Goal: Task Accomplishment & Management: Manage account settings

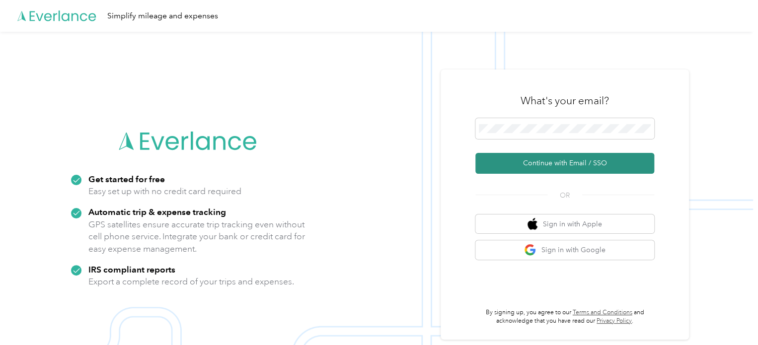
click at [548, 164] on button "Continue with Email / SSO" at bounding box center [564, 163] width 179 height 21
click at [548, 163] on button "Continue with Email / SSO" at bounding box center [564, 163] width 179 height 21
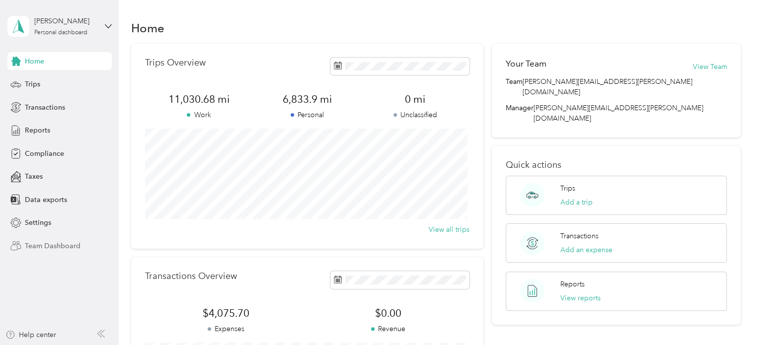
click at [45, 246] on span "Team Dashboard" at bounding box center [53, 246] width 56 height 10
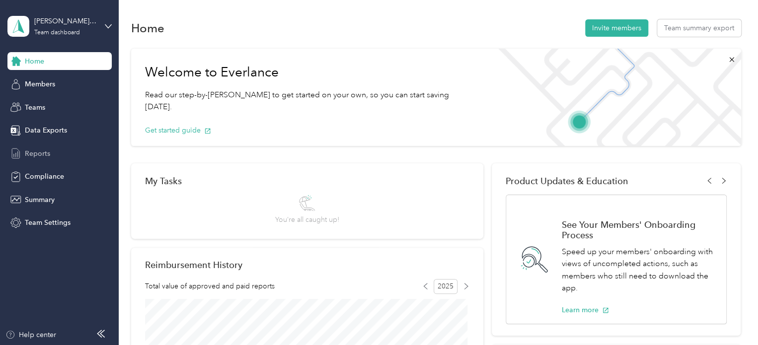
click at [40, 147] on div "Reports" at bounding box center [59, 153] width 104 height 18
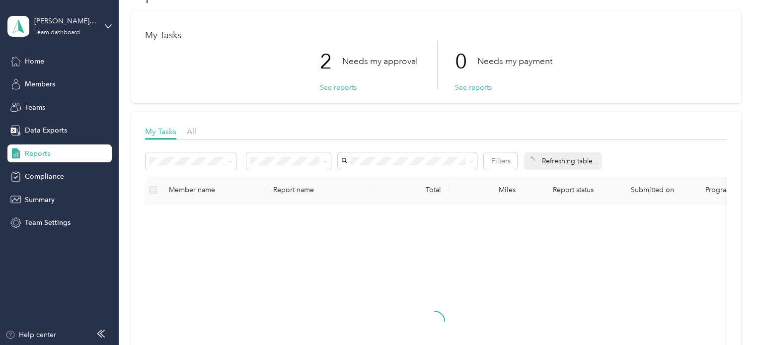
scroll to position [50, 0]
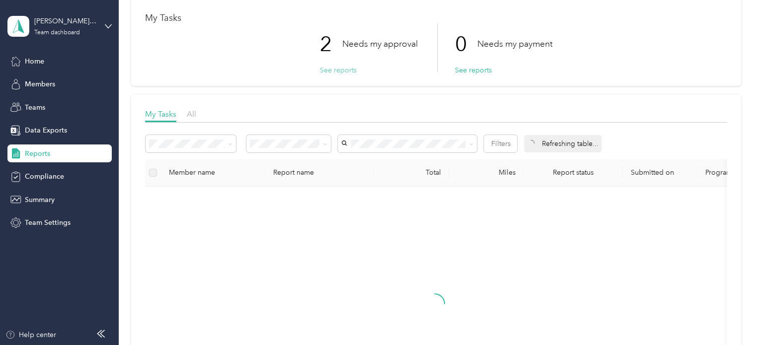
click at [327, 69] on button "See reports" at bounding box center [338, 70] width 37 height 10
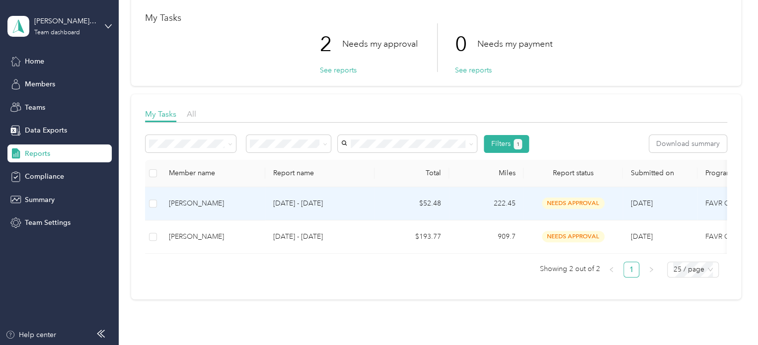
click at [191, 199] on div "[PERSON_NAME]" at bounding box center [213, 203] width 88 height 11
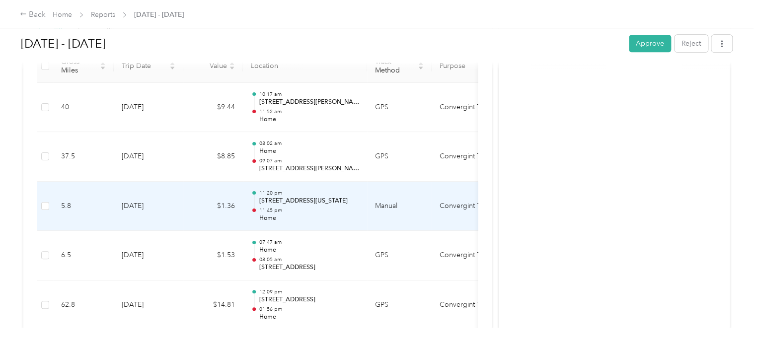
scroll to position [348, 0]
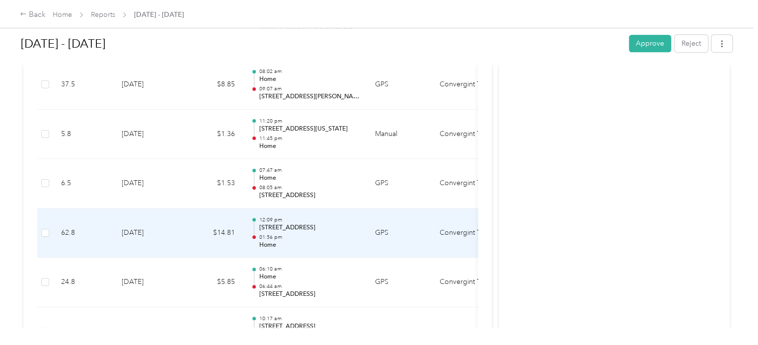
click at [282, 234] on p "01:56 pm" at bounding box center [309, 237] width 100 height 7
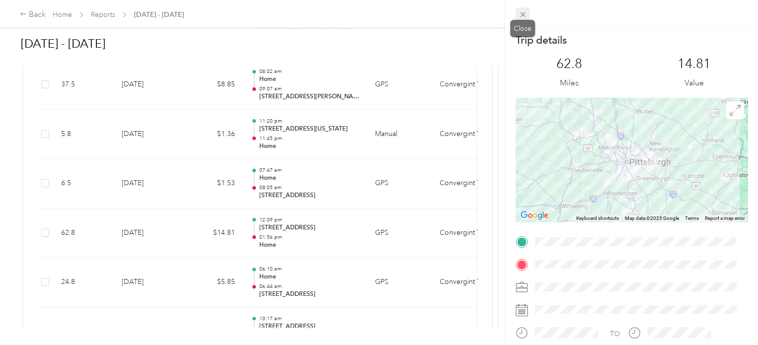
click at [528, 11] on span at bounding box center [522, 14] width 14 height 14
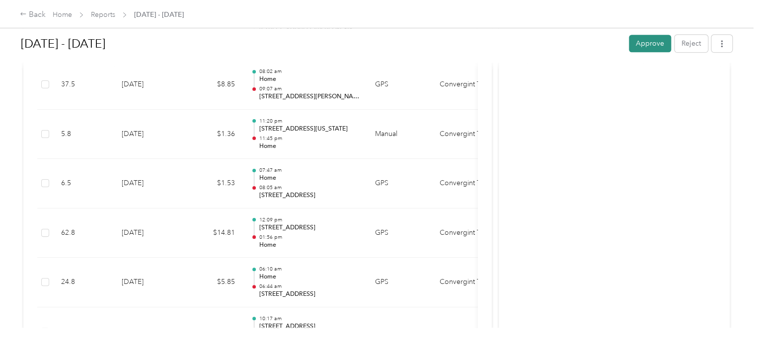
click at [639, 43] on button "Approve" at bounding box center [650, 43] width 42 height 17
click at [24, 14] on icon at bounding box center [23, 13] width 7 height 7
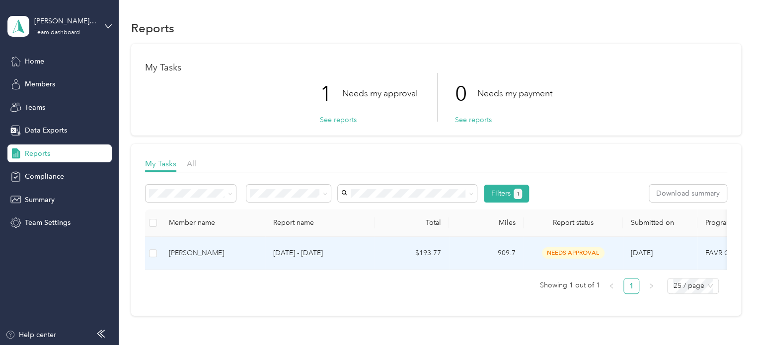
click at [257, 246] on td "[PERSON_NAME]" at bounding box center [213, 253] width 104 height 33
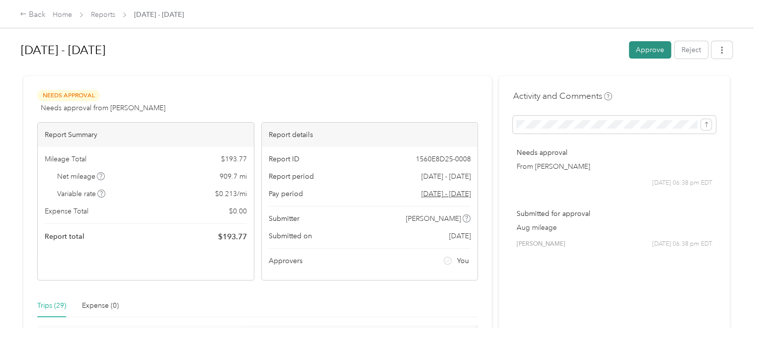
click at [634, 45] on button "Approve" at bounding box center [650, 49] width 42 height 17
